Goal: Find specific page/section: Find specific page/section

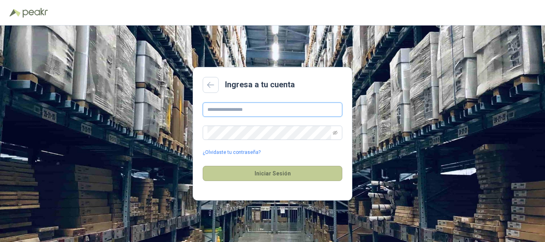
type input "**********"
click at [286, 174] on button "Iniciar Sesión" at bounding box center [273, 173] width 140 height 15
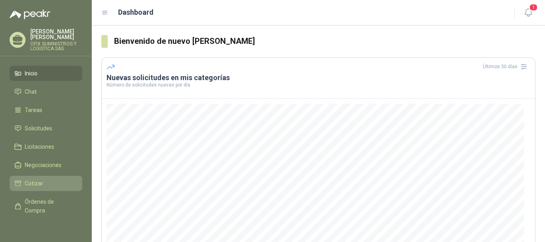
click at [53, 183] on li "Cotizar" at bounding box center [45, 183] width 63 height 9
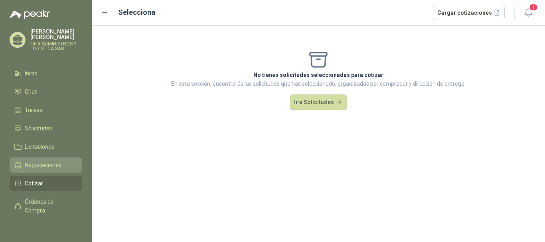
click at [53, 162] on span "Negociaciones" at bounding box center [43, 165] width 37 height 9
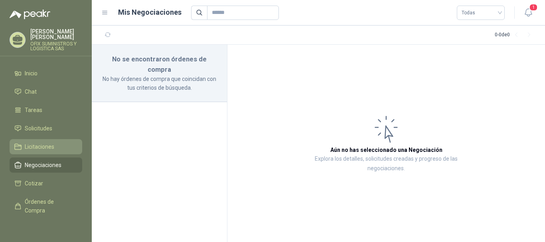
click at [50, 145] on span "Licitaciones" at bounding box center [40, 146] width 30 height 9
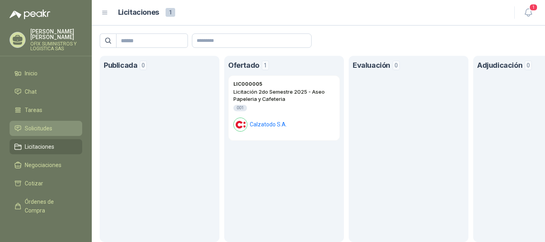
click at [50, 130] on span "Solicitudes" at bounding box center [39, 128] width 28 height 9
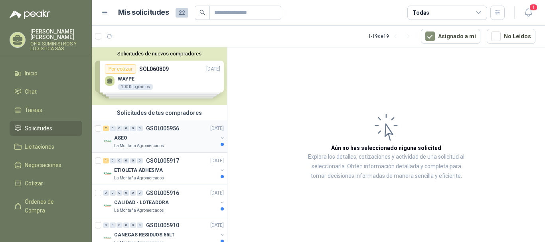
click at [167, 135] on div "ASEO" at bounding box center [165, 138] width 103 height 10
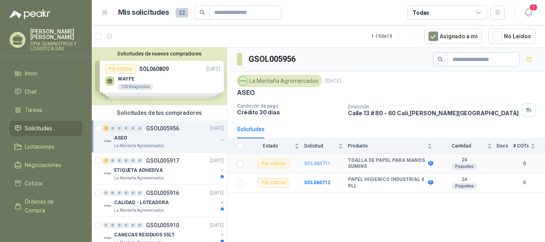
click at [313, 161] on b "SOL060711" at bounding box center [317, 164] width 26 height 6
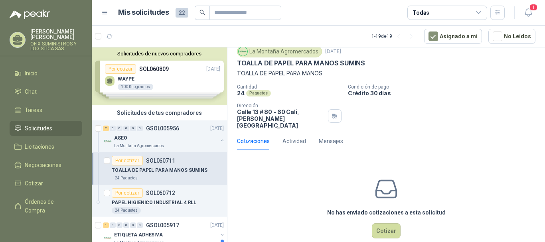
scroll to position [35, 0]
